Goal: Find specific page/section: Find specific page/section

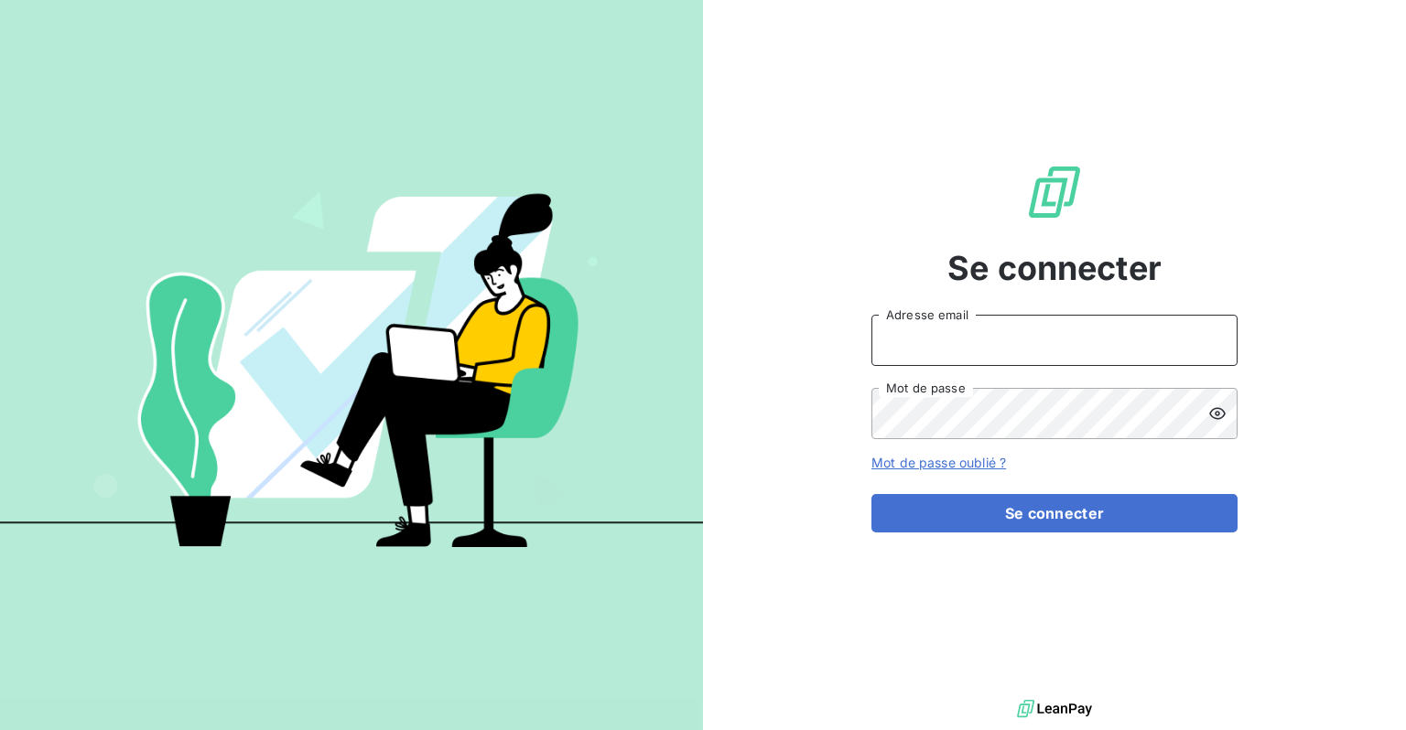
type input "[PERSON_NAME][EMAIL_ADDRESS][DOMAIN_NAME]"
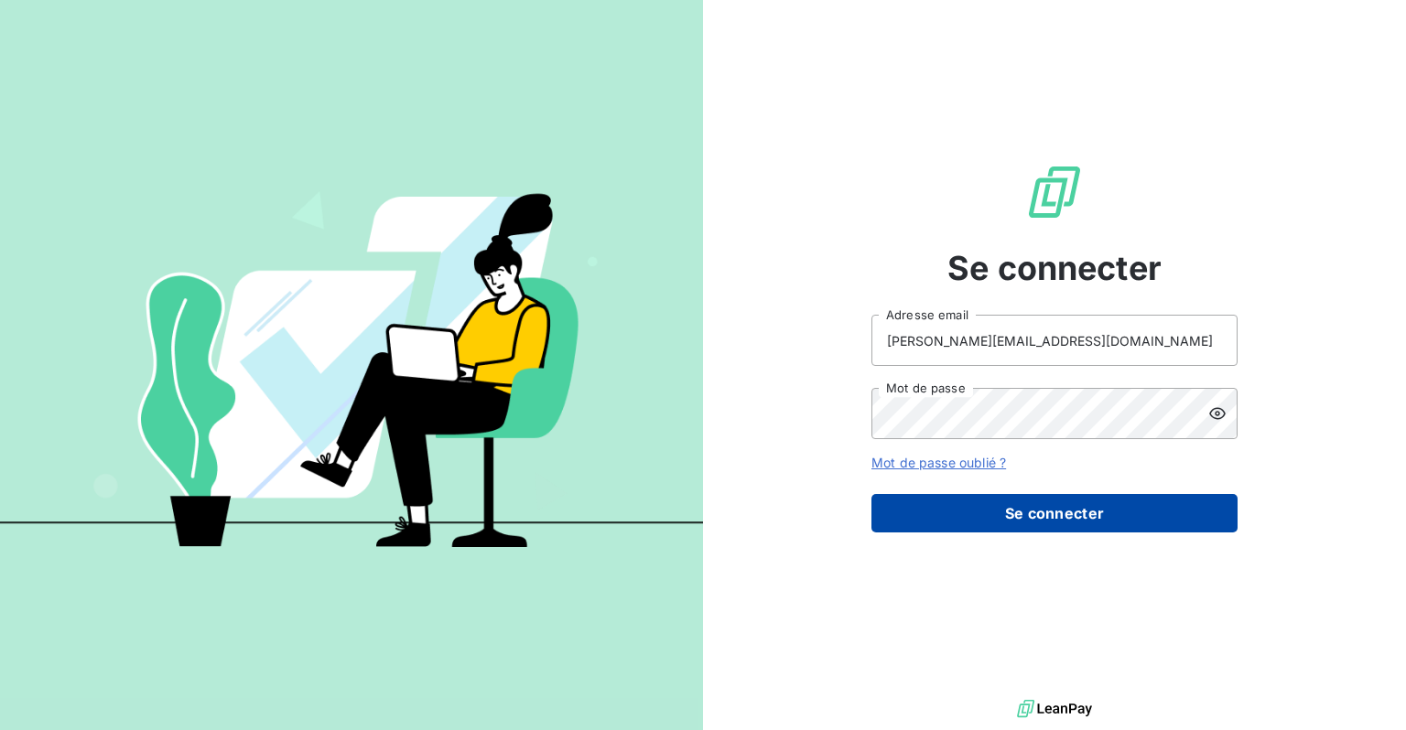
click at [992, 514] on button "Se connecter" at bounding box center [1054, 513] width 366 height 38
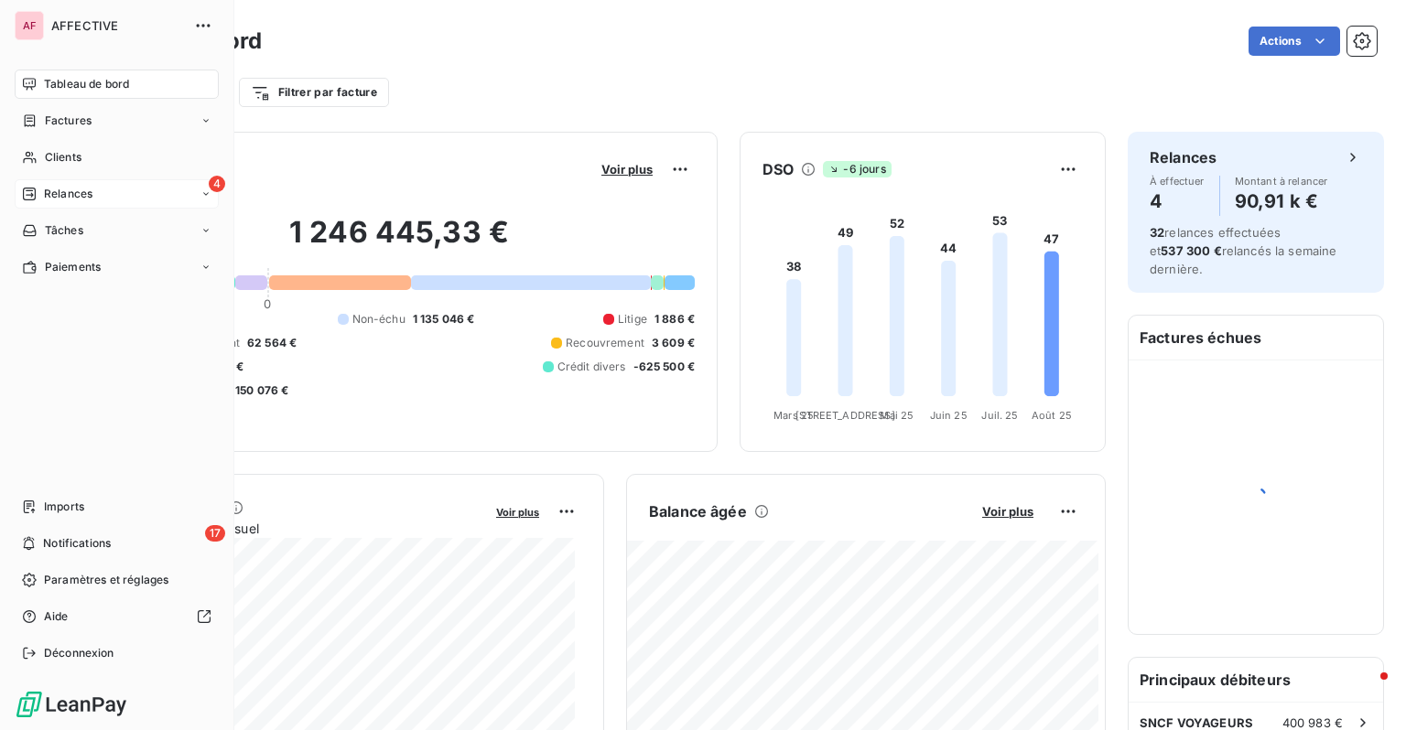
click at [80, 191] on span "Relances" at bounding box center [68, 194] width 48 height 16
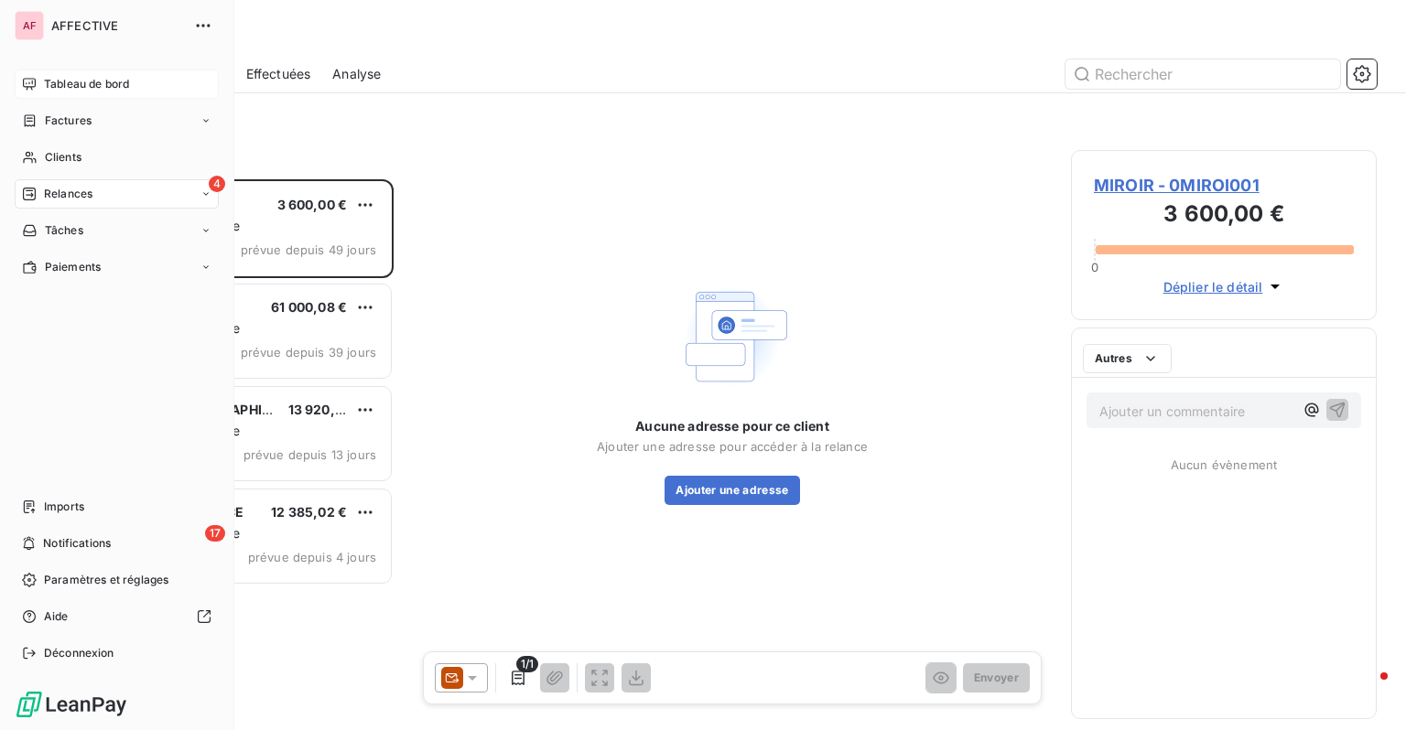
scroll to position [537, 291]
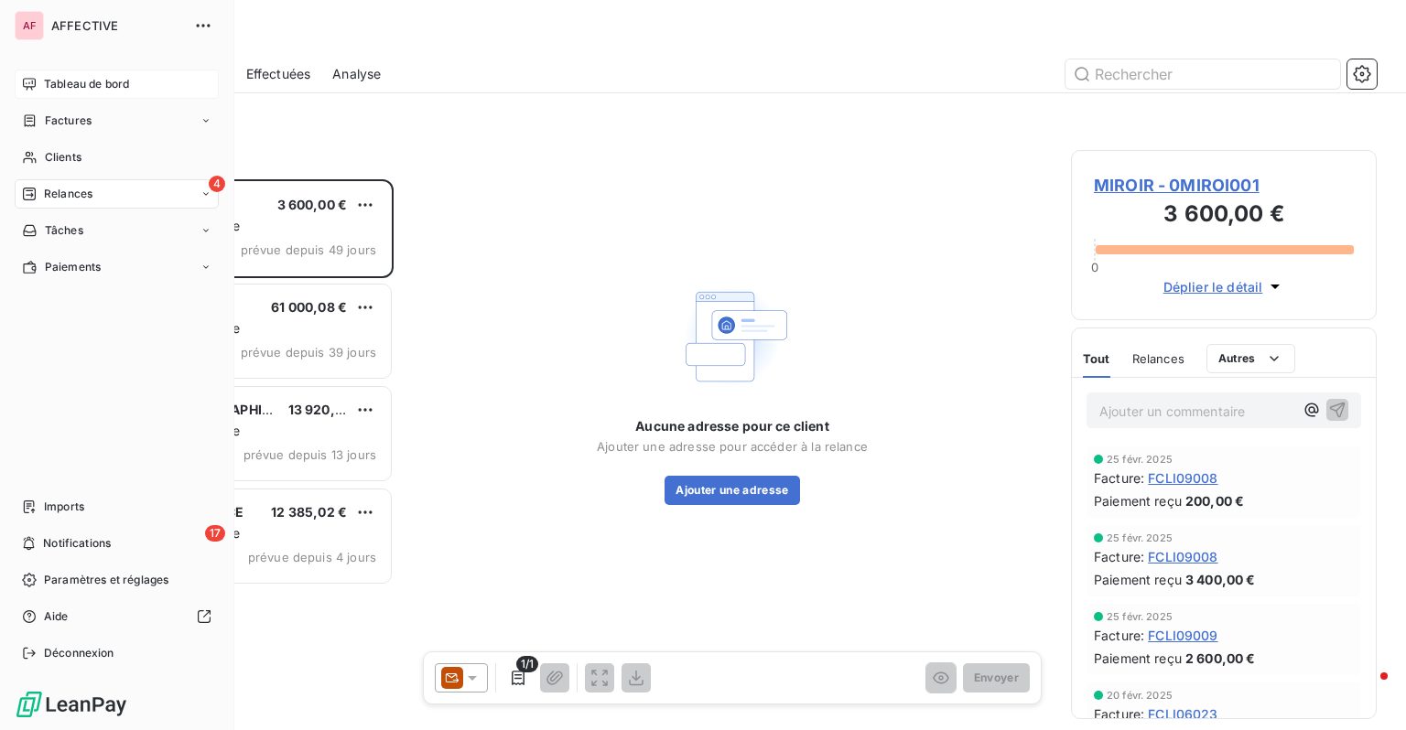
click at [26, 82] on icon at bounding box center [29, 84] width 13 height 12
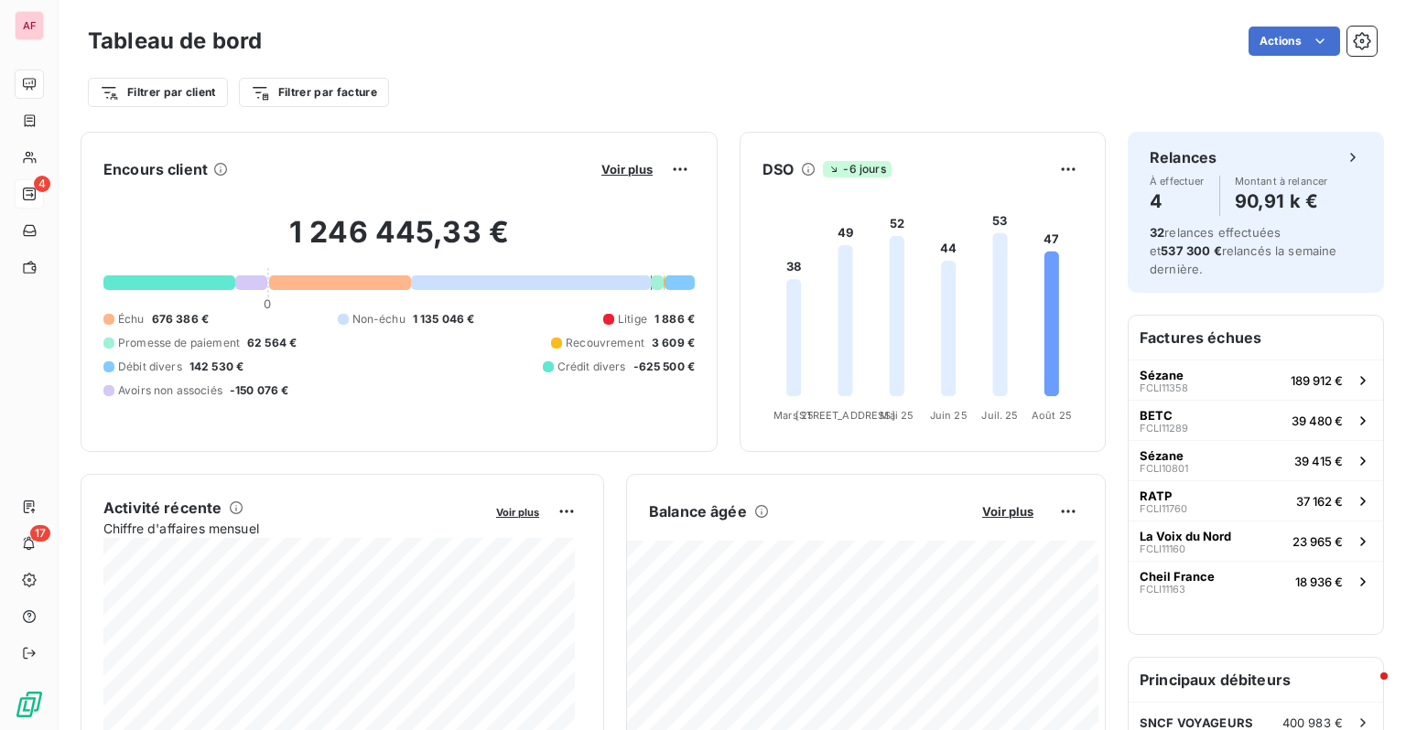
click at [493, 118] on div "Tableau de bord Actions Filtrer par client Filtrer par facture" at bounding box center [732, 60] width 1347 height 121
